Goal: Find specific page/section: Find specific page/section

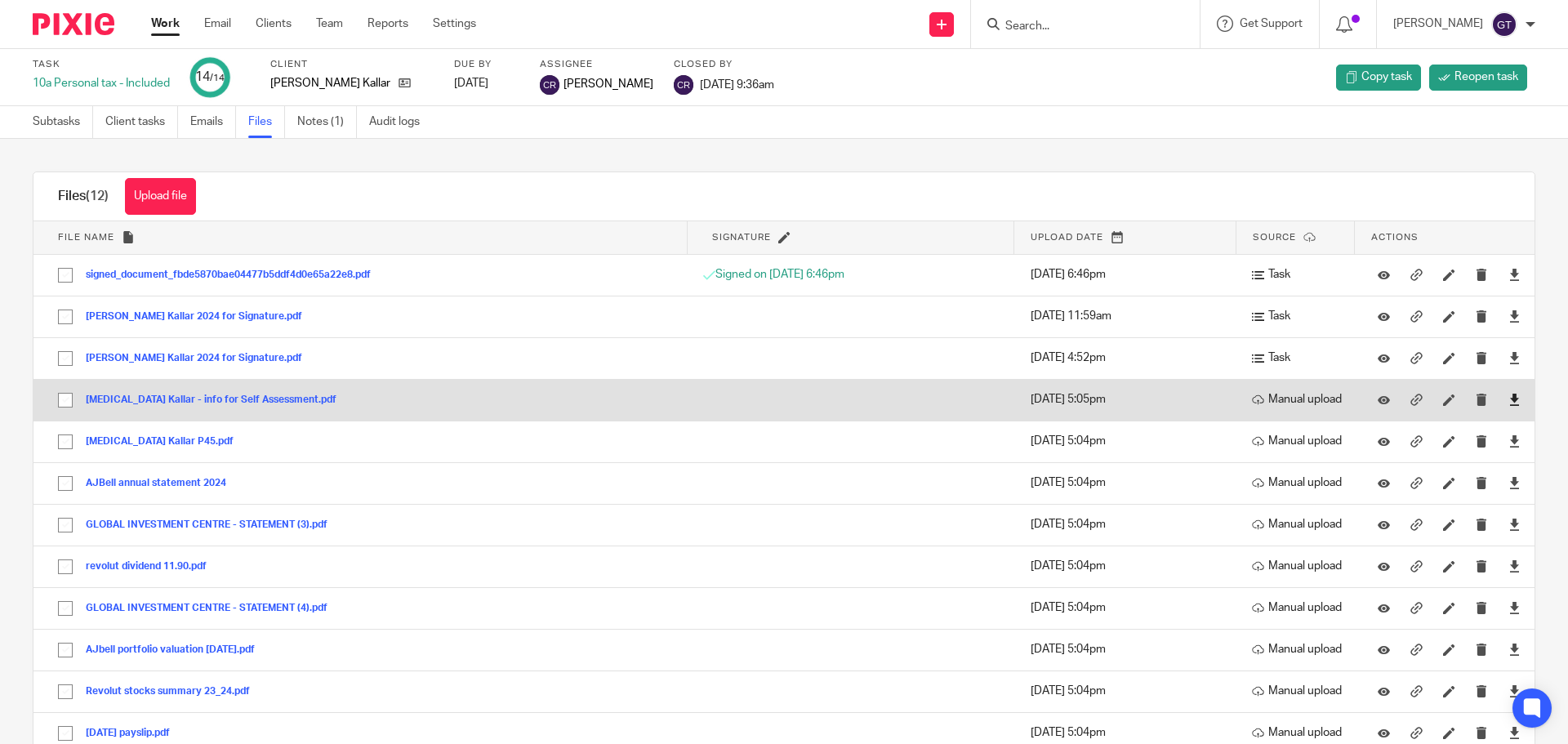
click at [1509, 400] on icon at bounding box center [1514, 399] width 12 height 12
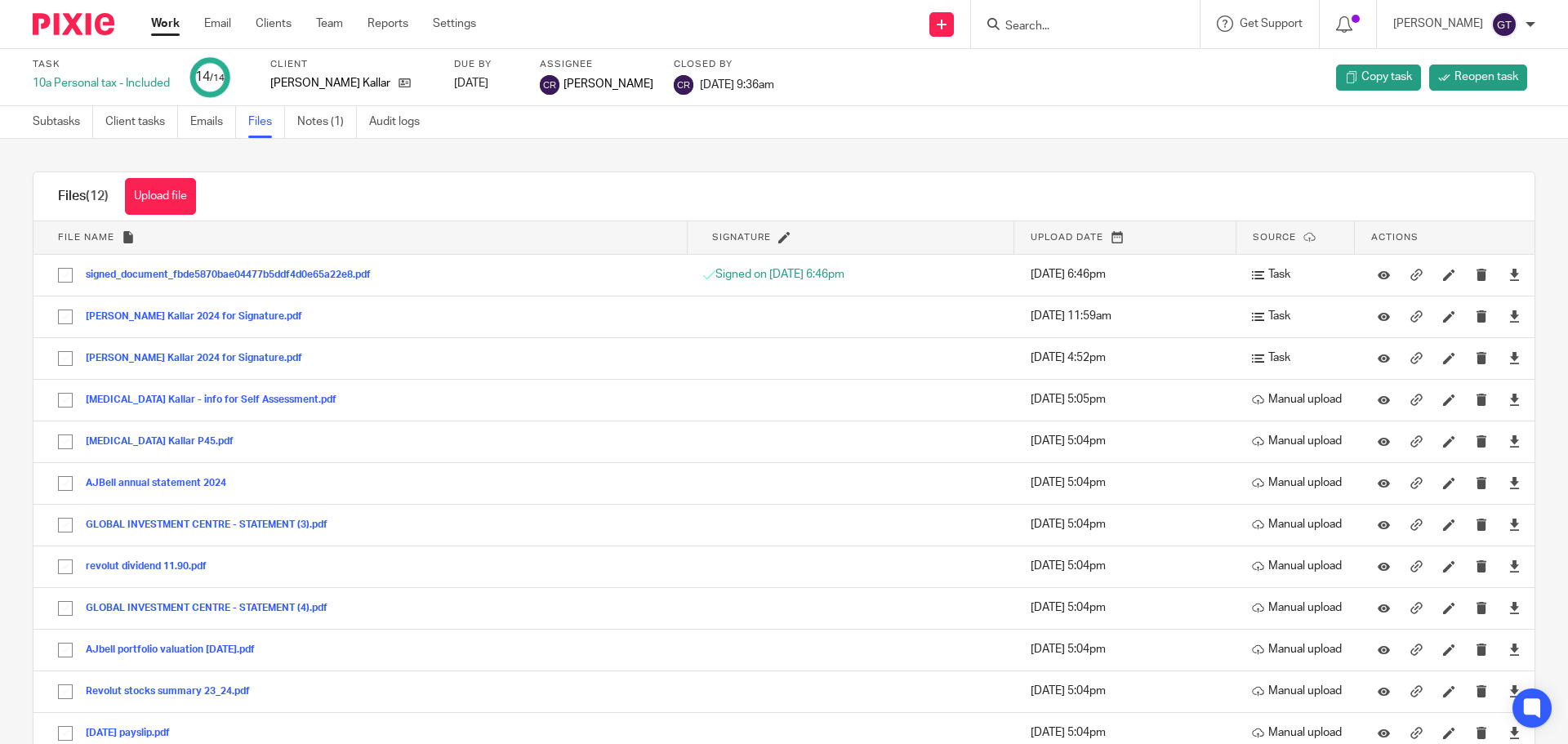
click at [1081, 34] on input "Search" at bounding box center [1077, 27] width 147 height 15
type input "block.ai"
click at [1103, 68] on link at bounding box center [1138, 70] width 276 height 38
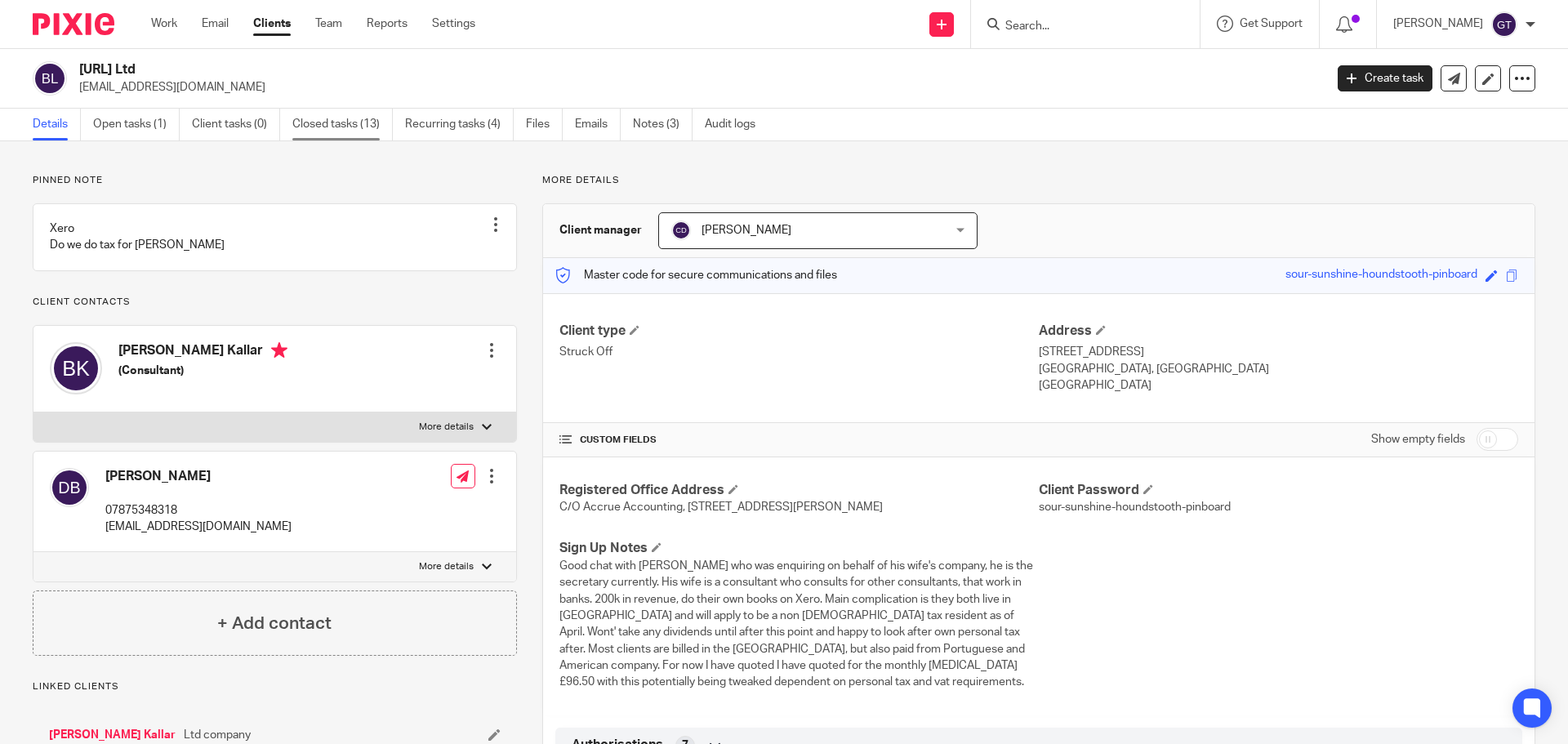
click at [327, 124] on link "Closed tasks (13)" at bounding box center [342, 125] width 101 height 32
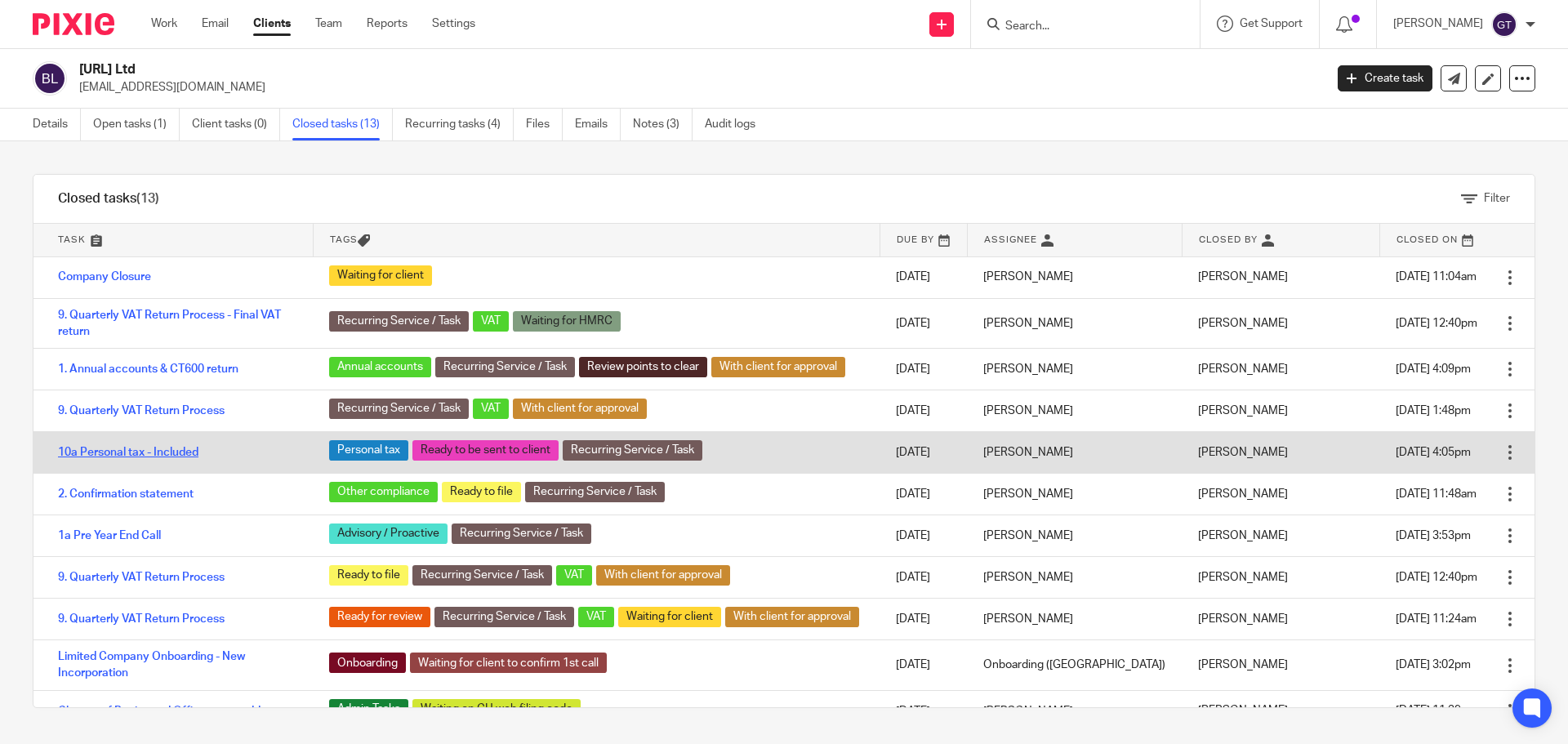
click at [168, 449] on link "10a Personal tax - Included" at bounding box center [128, 453] width 140 height 12
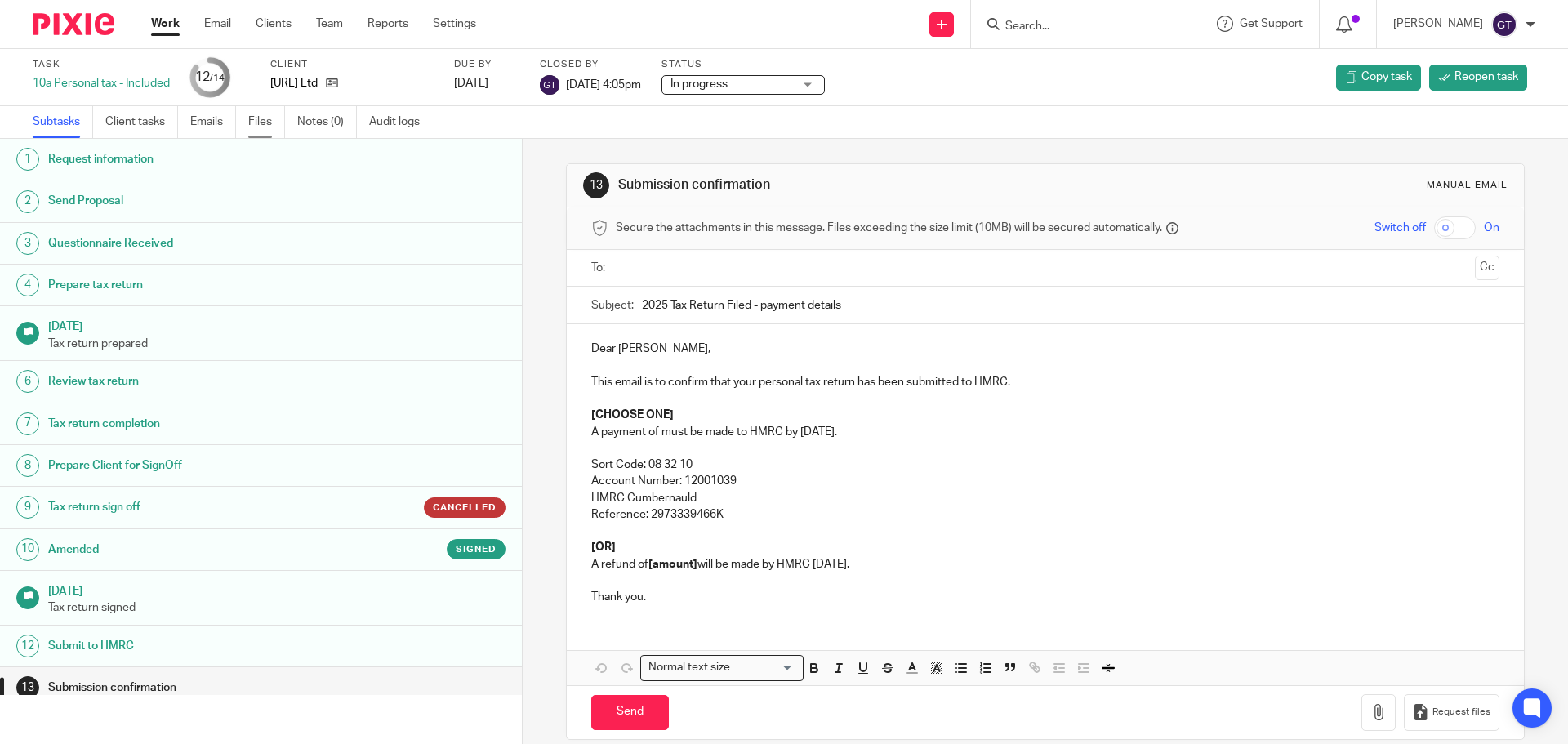
click at [271, 125] on link "Files" at bounding box center [266, 122] width 37 height 32
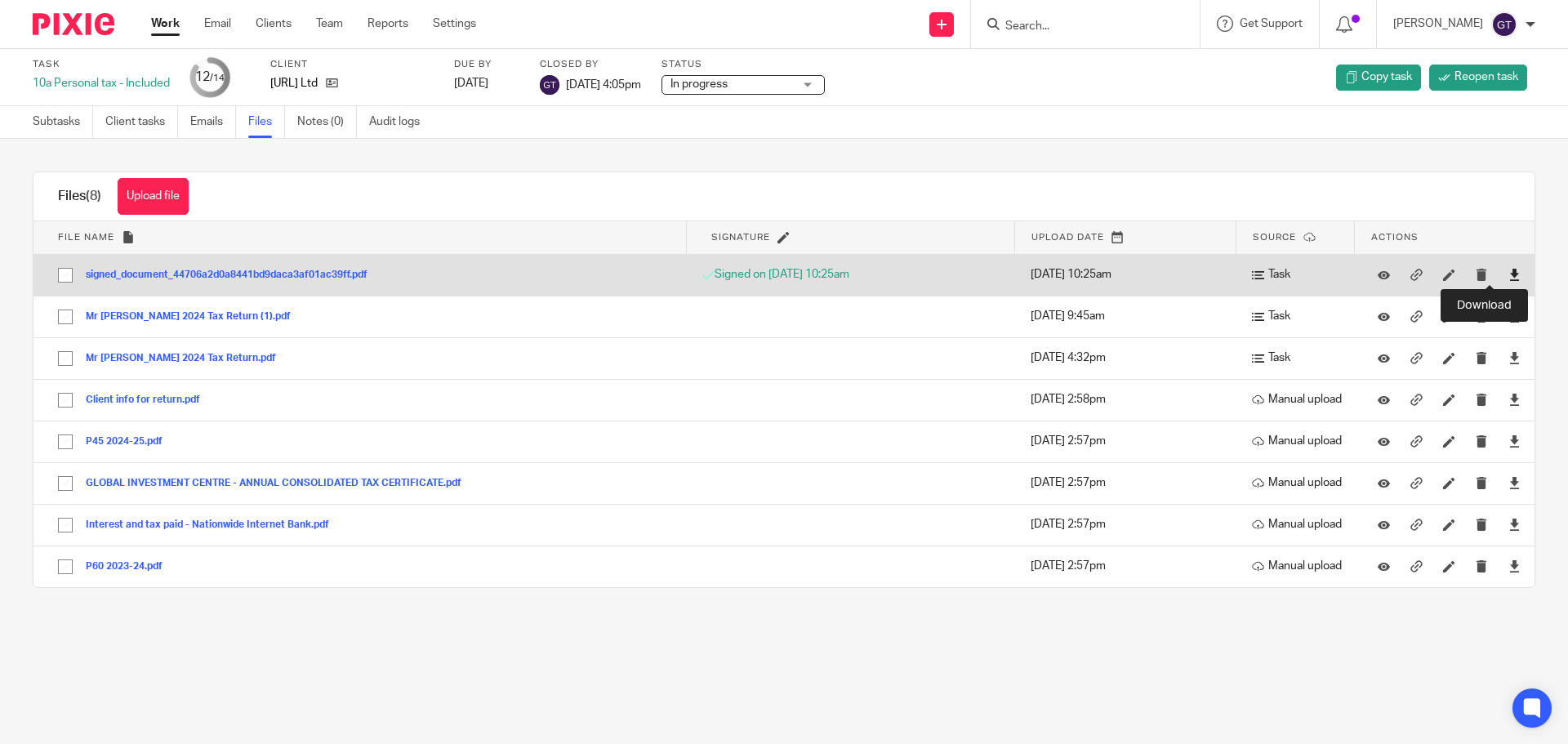
click at [1509, 269] on icon at bounding box center [1514, 275] width 12 height 12
